Goal: Feedback & Contribution: Contribute content

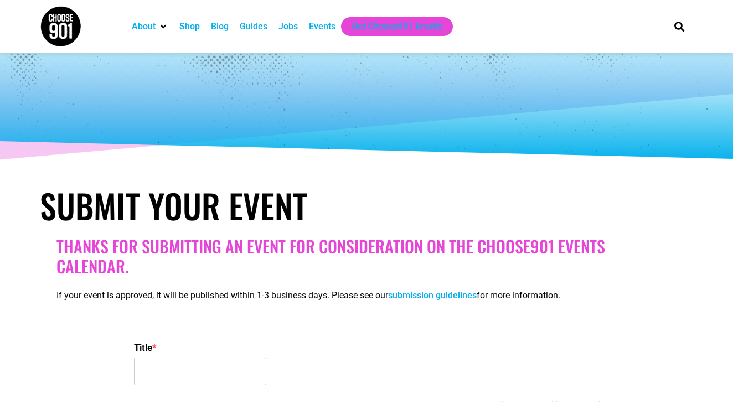
select select
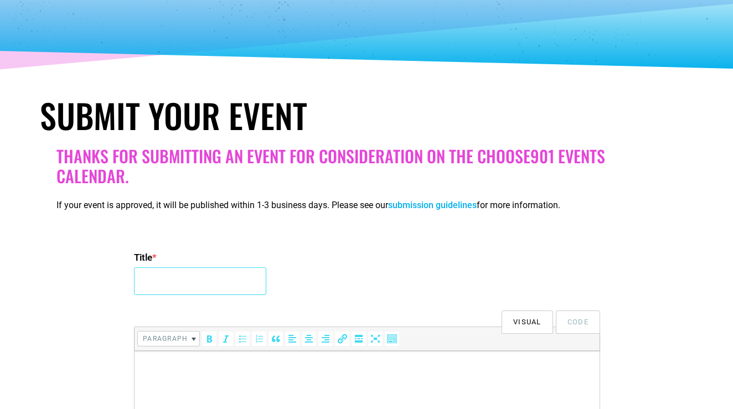
click at [176, 281] on input "Title *" at bounding box center [200, 282] width 132 height 28
paste input "The Sow Project Fall Harvest Dinner"
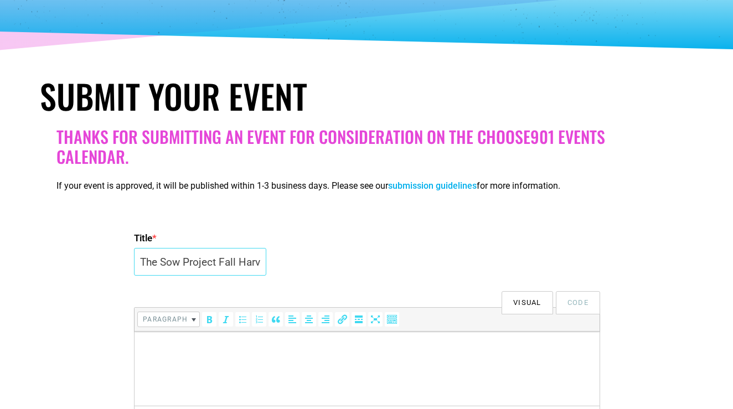
scroll to position [117, 0]
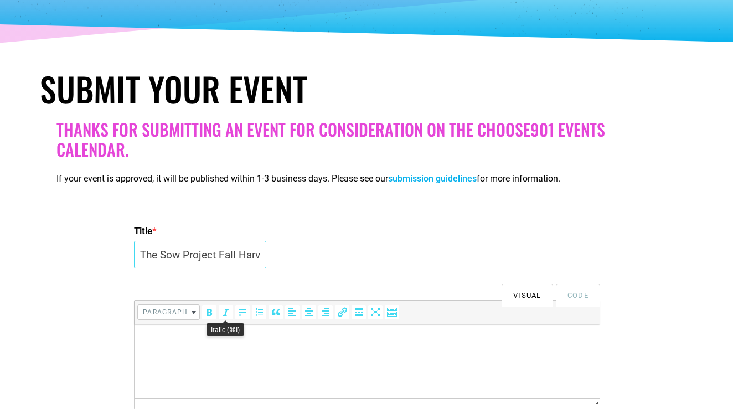
type input "The Sow Project Fall Harvest Dinner"
click at [209, 328] on html at bounding box center [367, 340] width 465 height 31
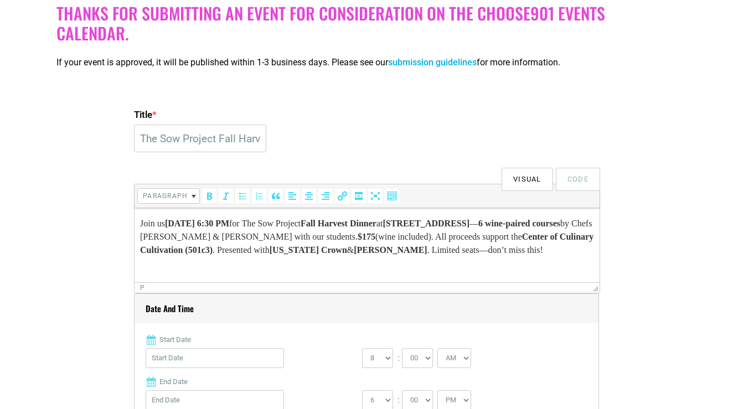
scroll to position [274, 0]
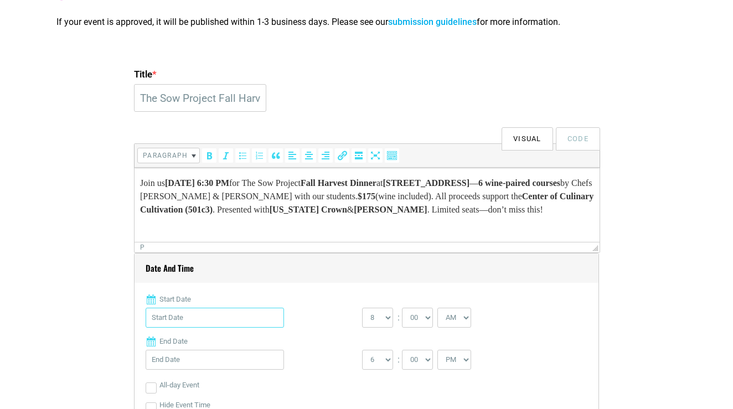
click at [197, 323] on input "Start Date" at bounding box center [215, 318] width 138 height 20
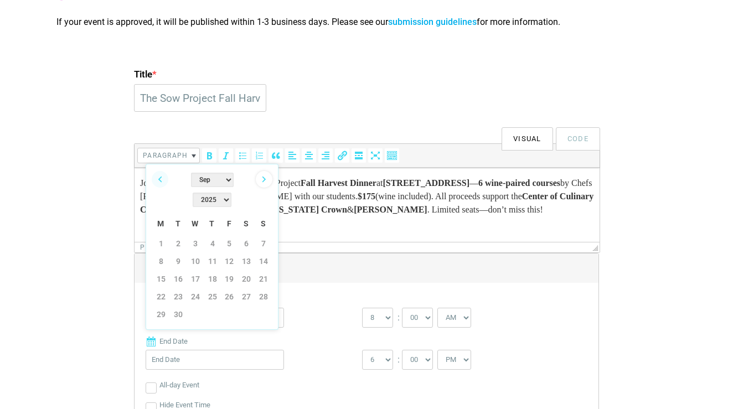
click at [270, 176] on link "Next" at bounding box center [264, 179] width 17 height 17
click at [215, 235] on link "2" at bounding box center [212, 243] width 17 height 17
type input "10/02/2025"
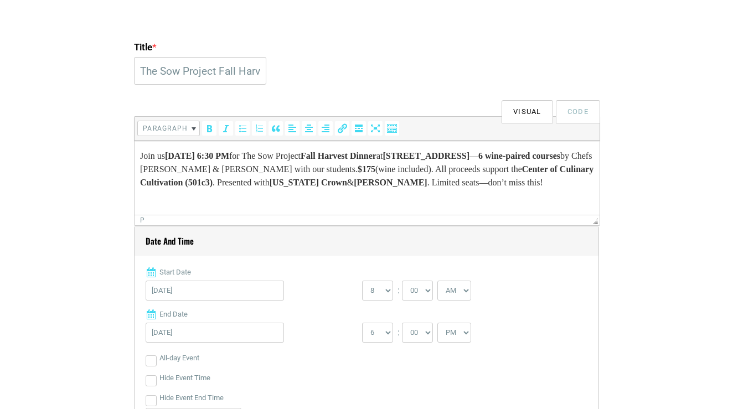
scroll to position [304, 0]
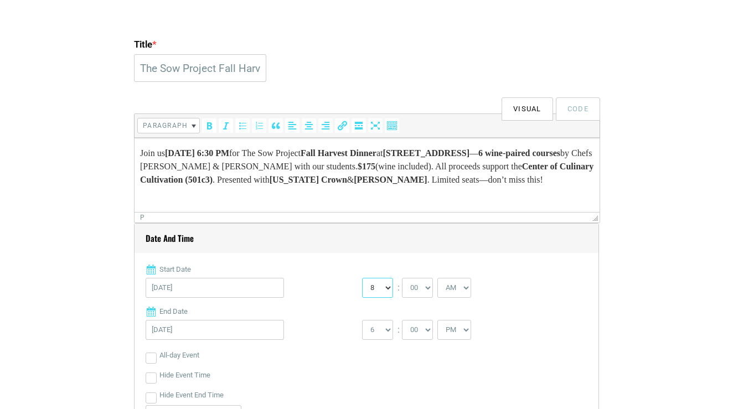
select select "6"
select select "30"
select select "PM"
click at [331, 315] on label "End Date" at bounding box center [367, 311] width 442 height 11
click at [284, 320] on input "10/02/2025" at bounding box center [215, 330] width 138 height 20
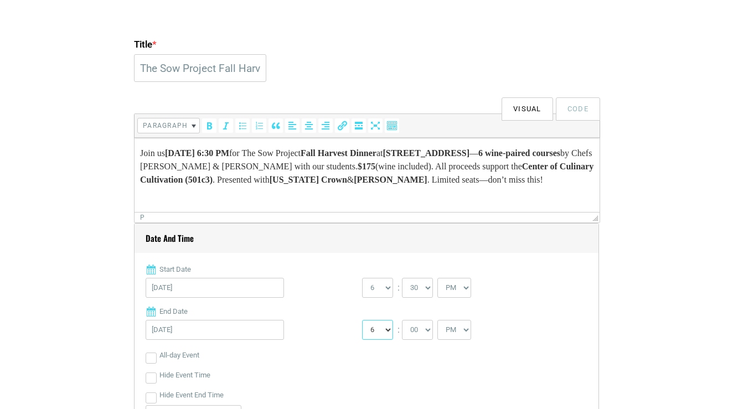
select select "9"
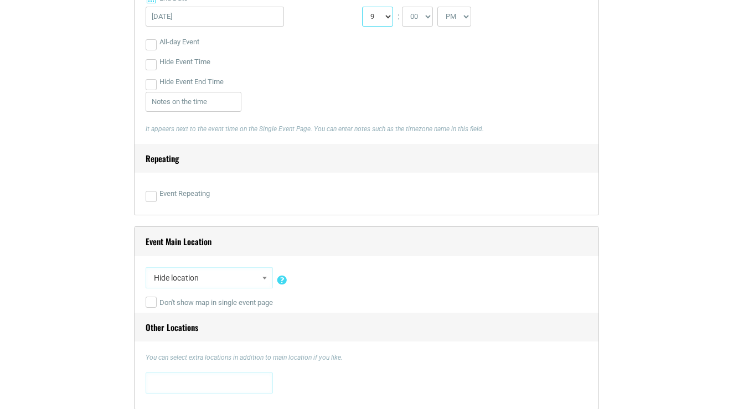
scroll to position [619, 0]
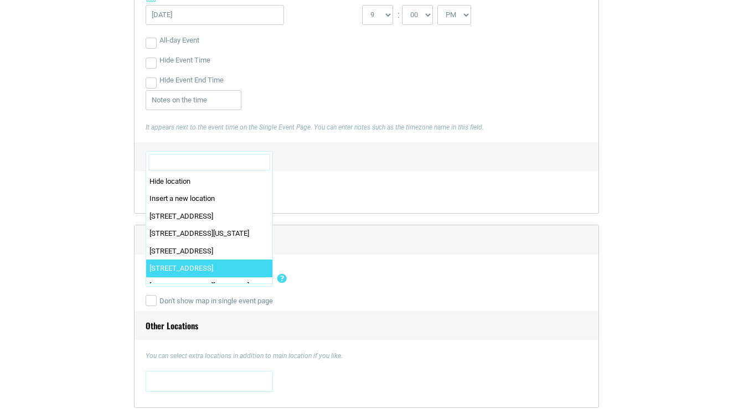
select select "4484"
